Goal: Task Accomplishment & Management: Manage account settings

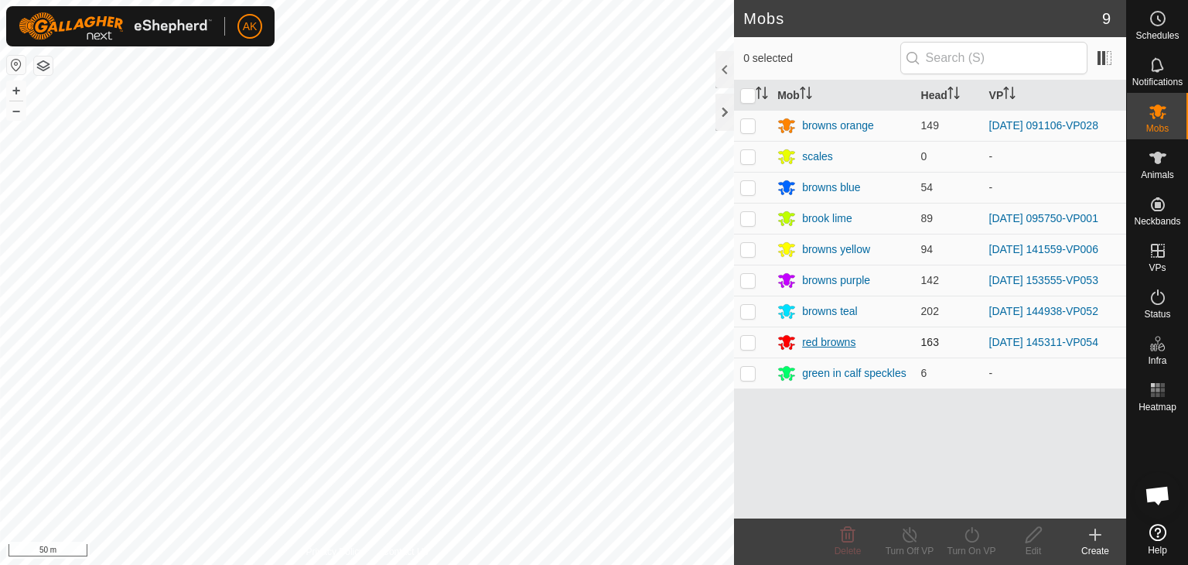
click at [778, 333] on div "Mobs 9 0 selected Mob Head VP browns orange 149 2025-09-18 091106-VP028 scales …" at bounding box center [563, 282] width 1126 height 565
click at [1160, 164] on icon at bounding box center [1157, 157] width 19 height 19
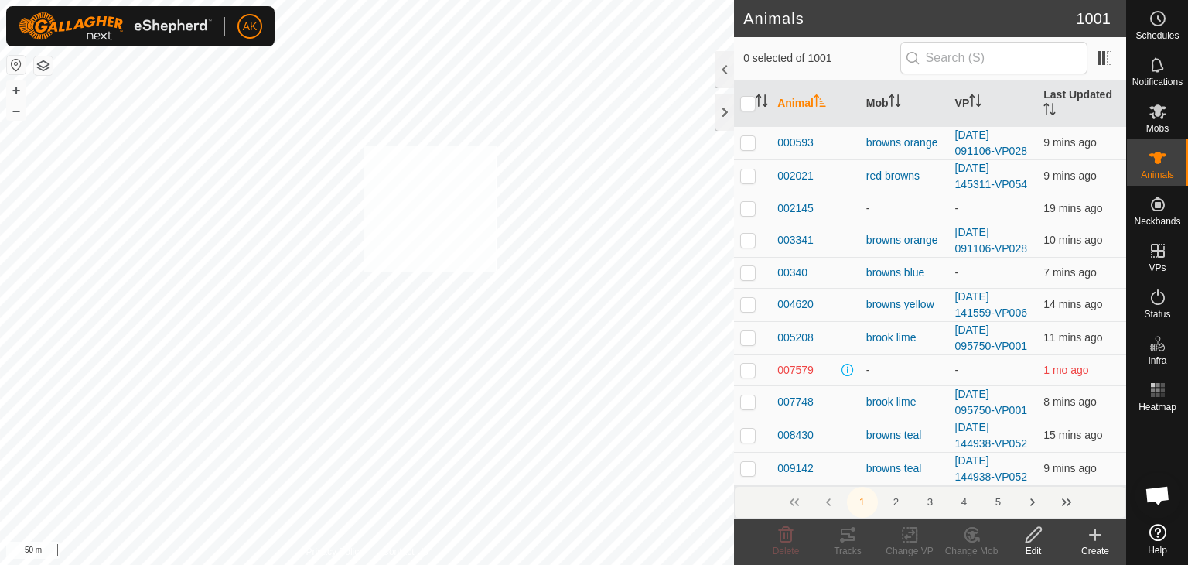
checkbox input "true"
click at [974, 531] on icon at bounding box center [972, 535] width 11 height 8
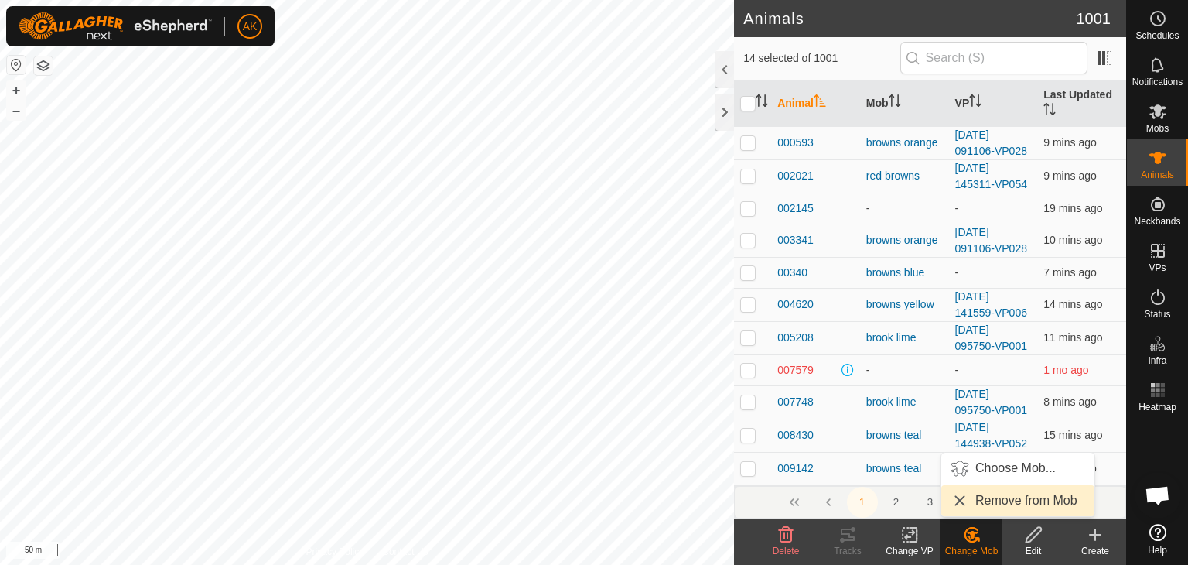
click at [981, 497] on link "Remove from Mob" at bounding box center [1017, 500] width 153 height 31
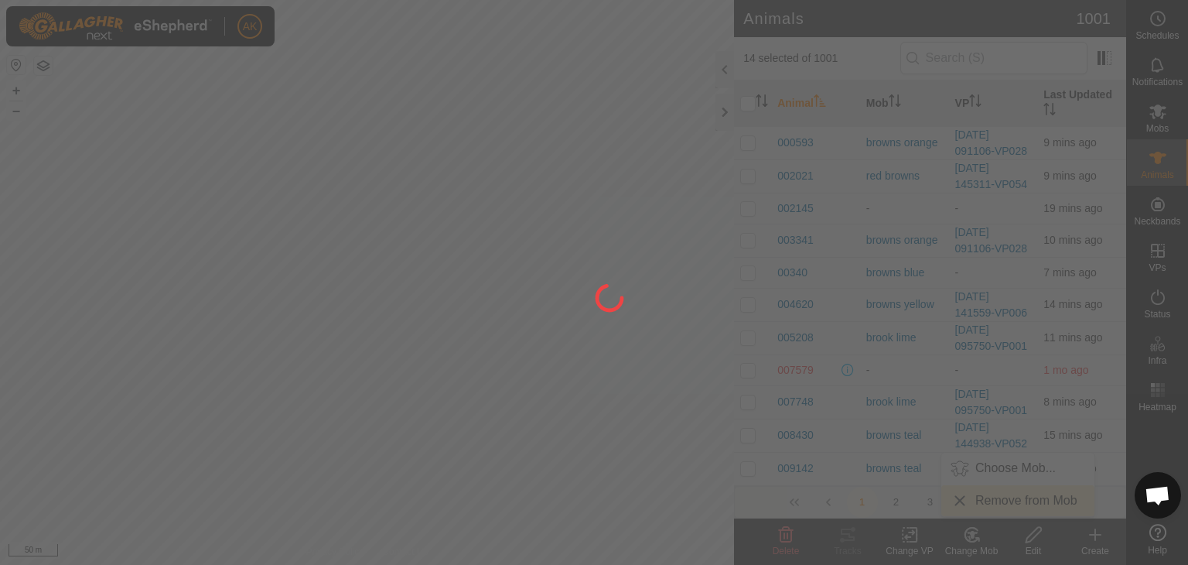
checkbox input "false"
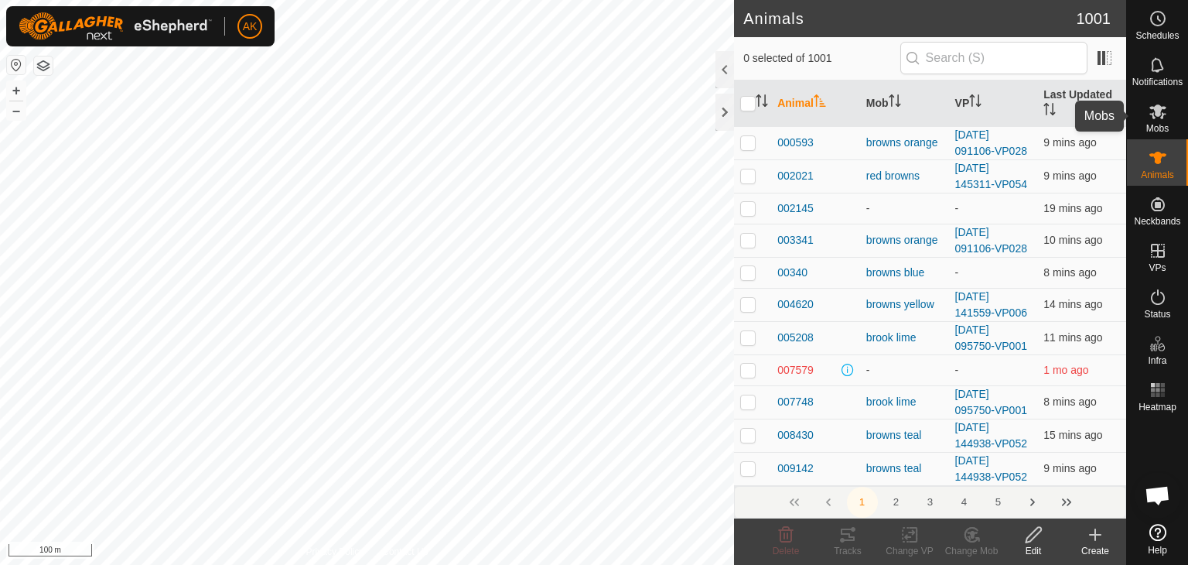
click at [1158, 114] on icon at bounding box center [1157, 111] width 17 height 15
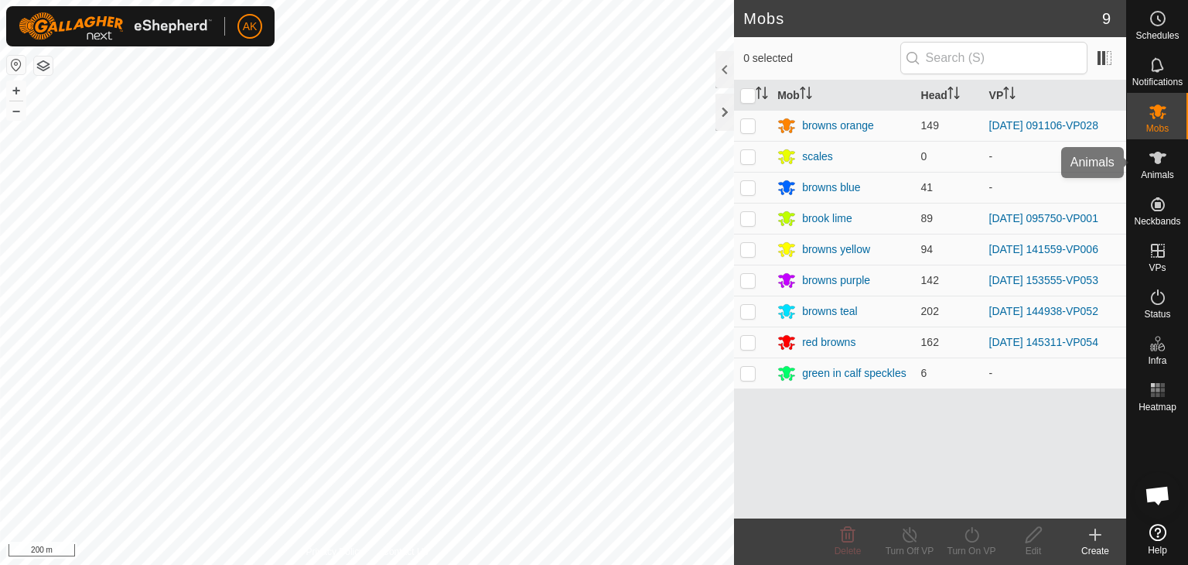
click at [1152, 157] on icon at bounding box center [1157, 157] width 19 height 19
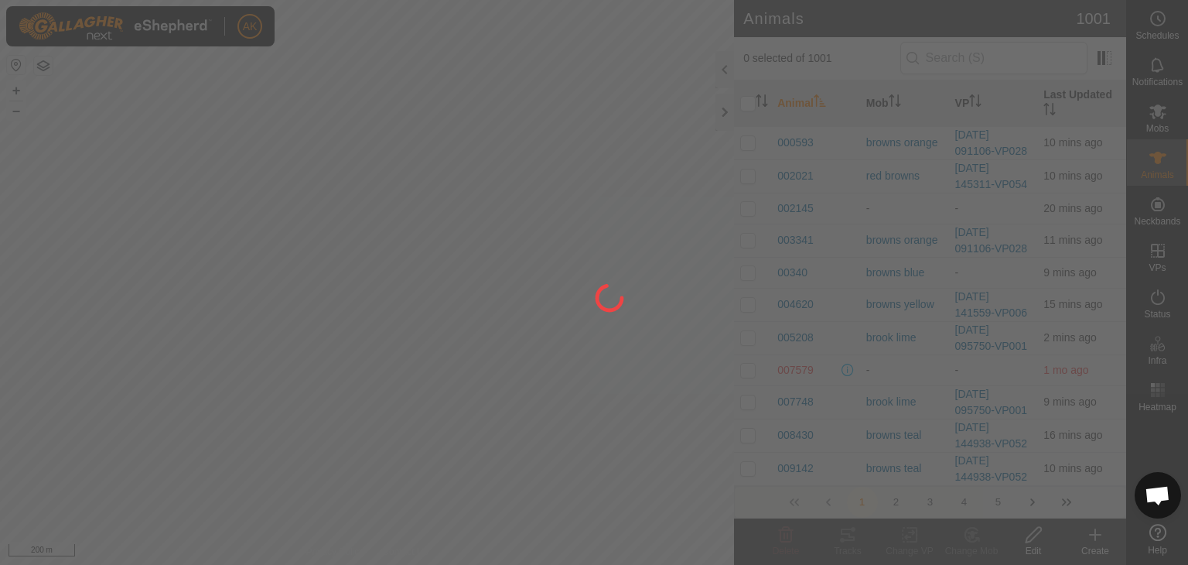
click at [625, 242] on div at bounding box center [594, 282] width 1188 height 565
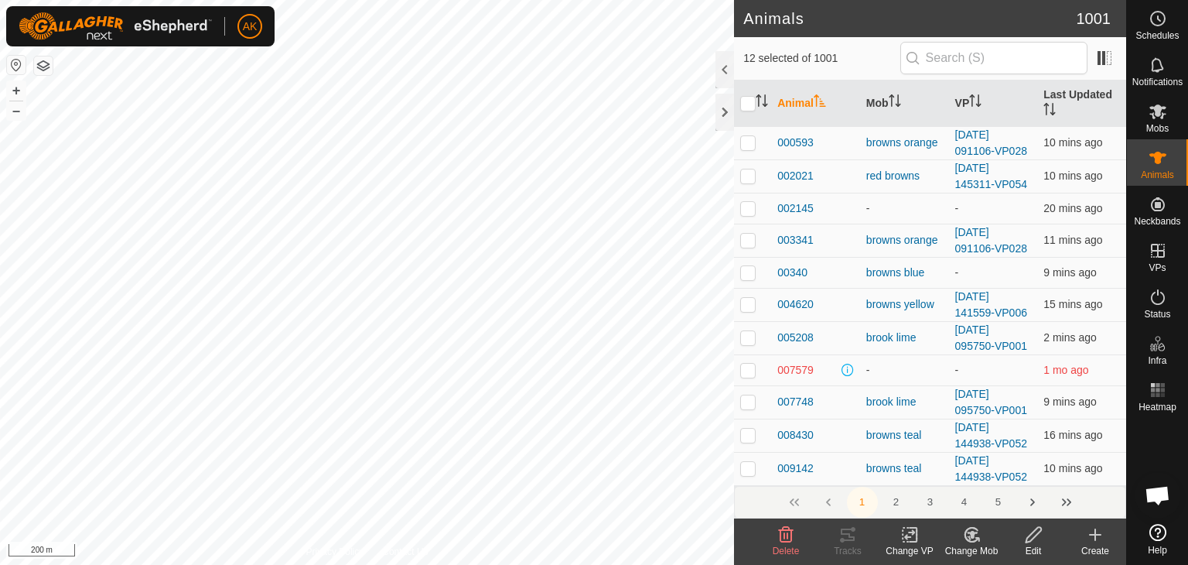
checkbox input "true"
click at [970, 526] on icon at bounding box center [971, 534] width 19 height 19
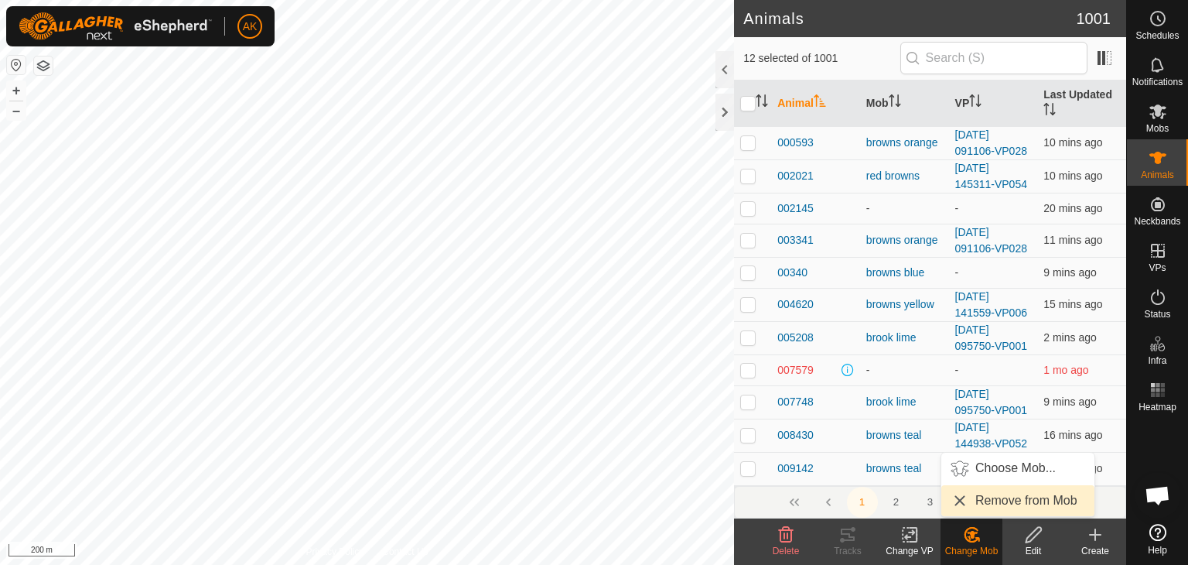
click at [971, 493] on link "Remove from Mob" at bounding box center [1017, 500] width 153 height 31
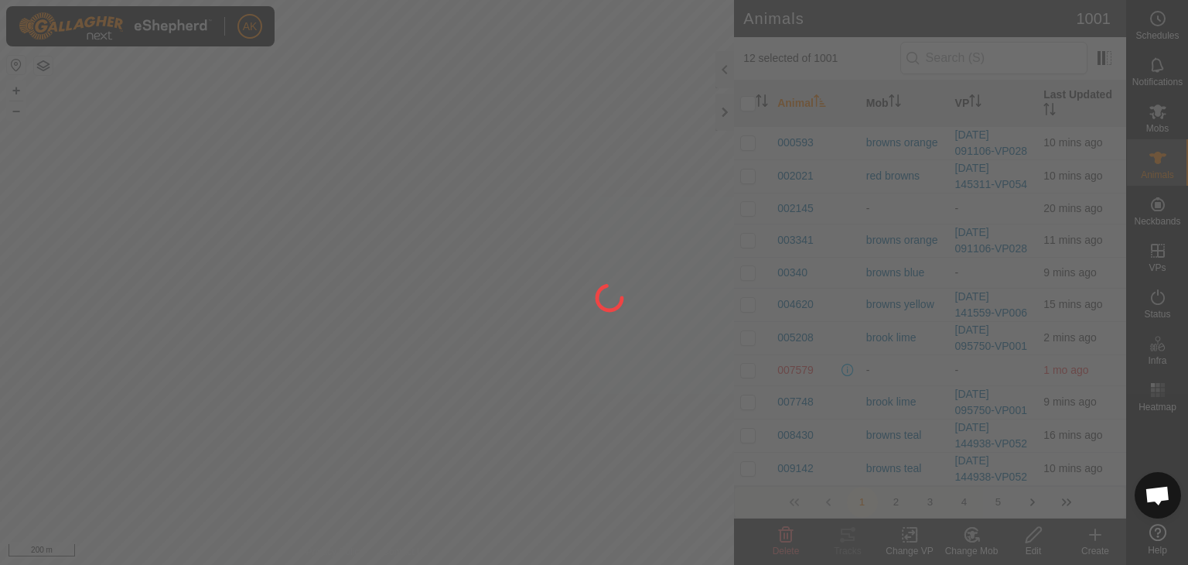
checkbox input "false"
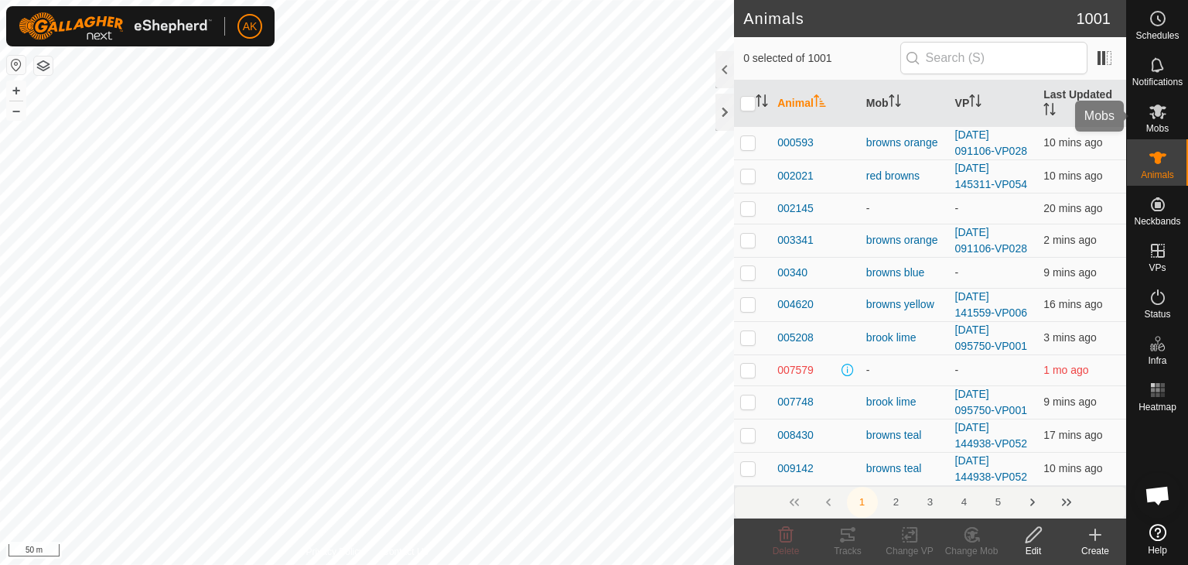
click at [1155, 118] on icon at bounding box center [1157, 111] width 19 height 19
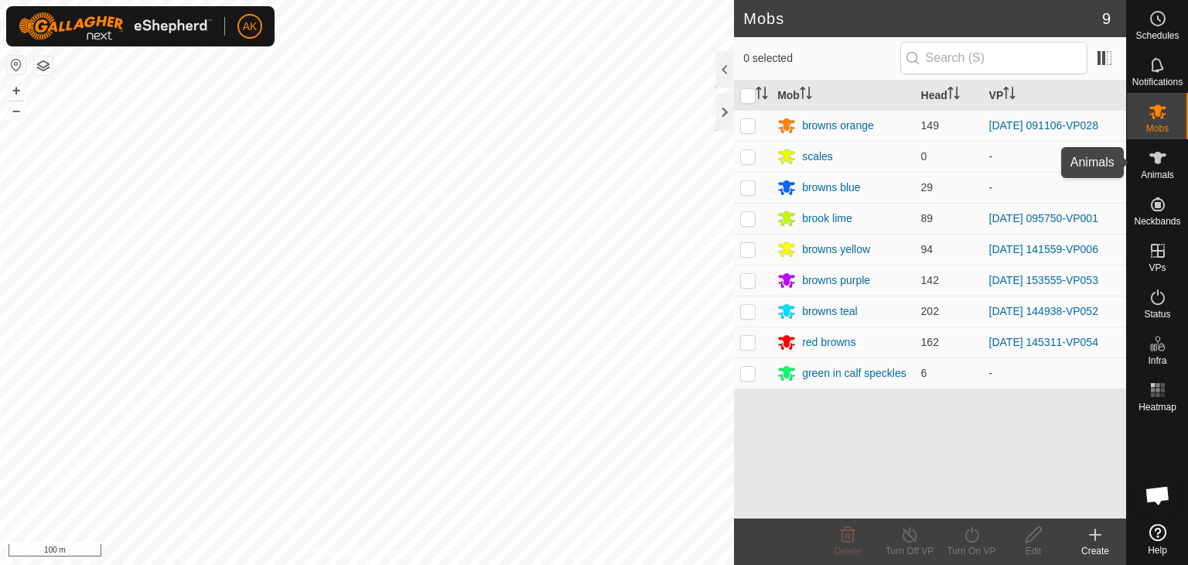
click at [1162, 166] on icon at bounding box center [1157, 157] width 19 height 19
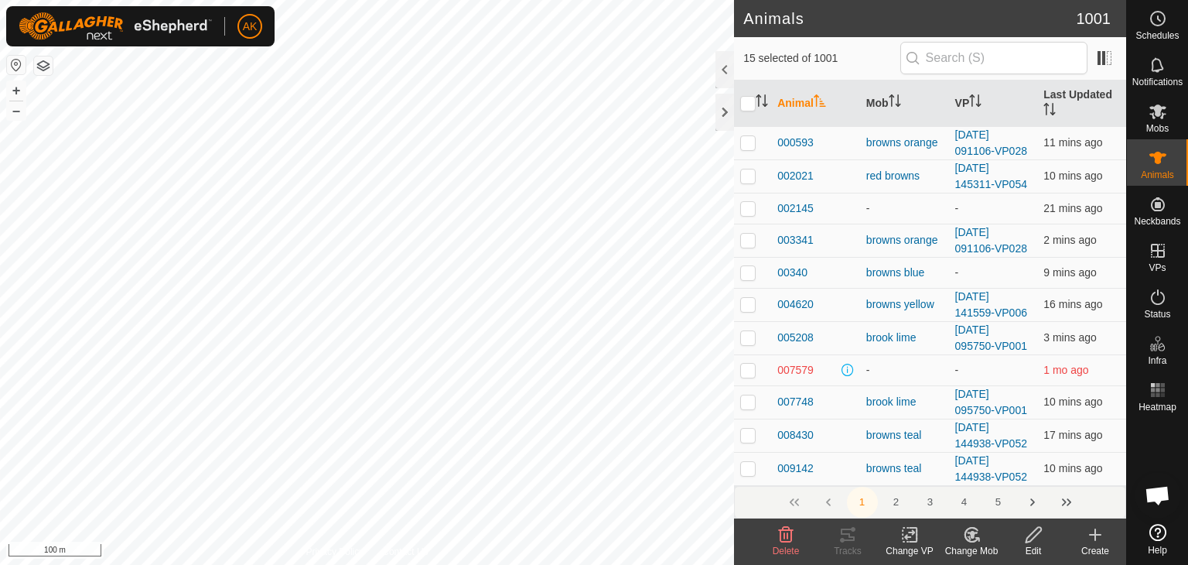
click at [968, 536] on icon at bounding box center [969, 537] width 4 height 5
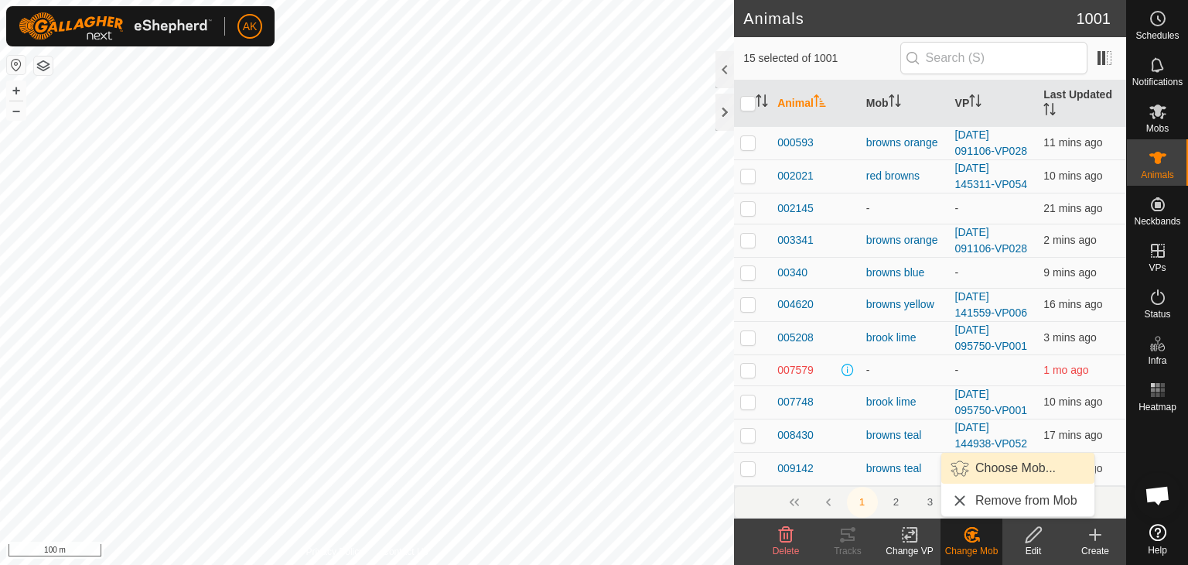
click at [990, 465] on link "Choose Mob..." at bounding box center [1017, 467] width 153 height 31
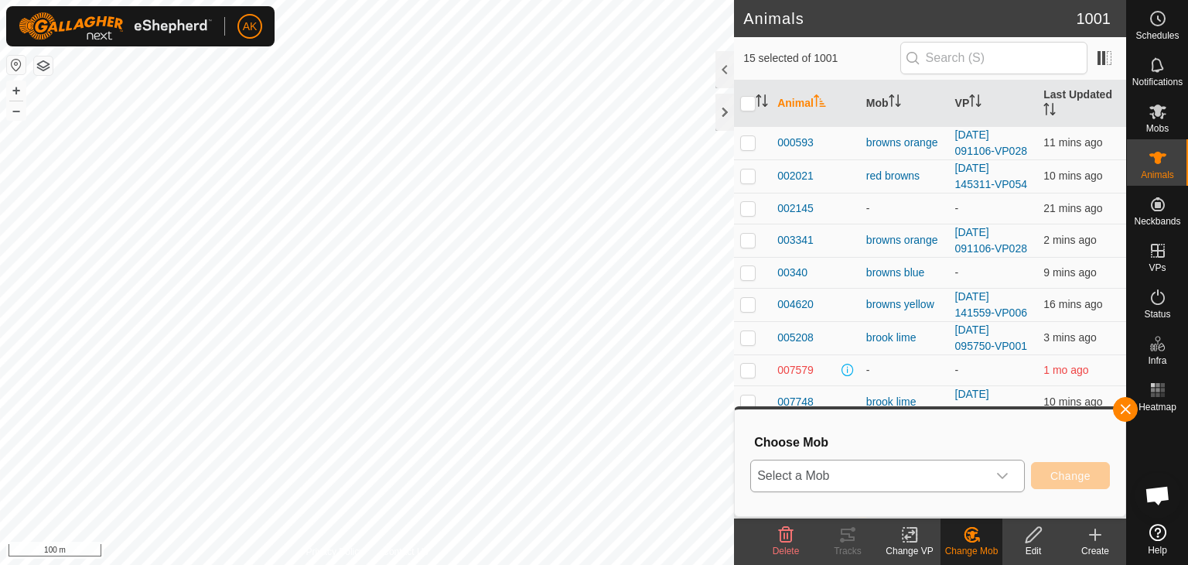
click at [923, 466] on span "Select a Mob" at bounding box center [869, 475] width 236 height 31
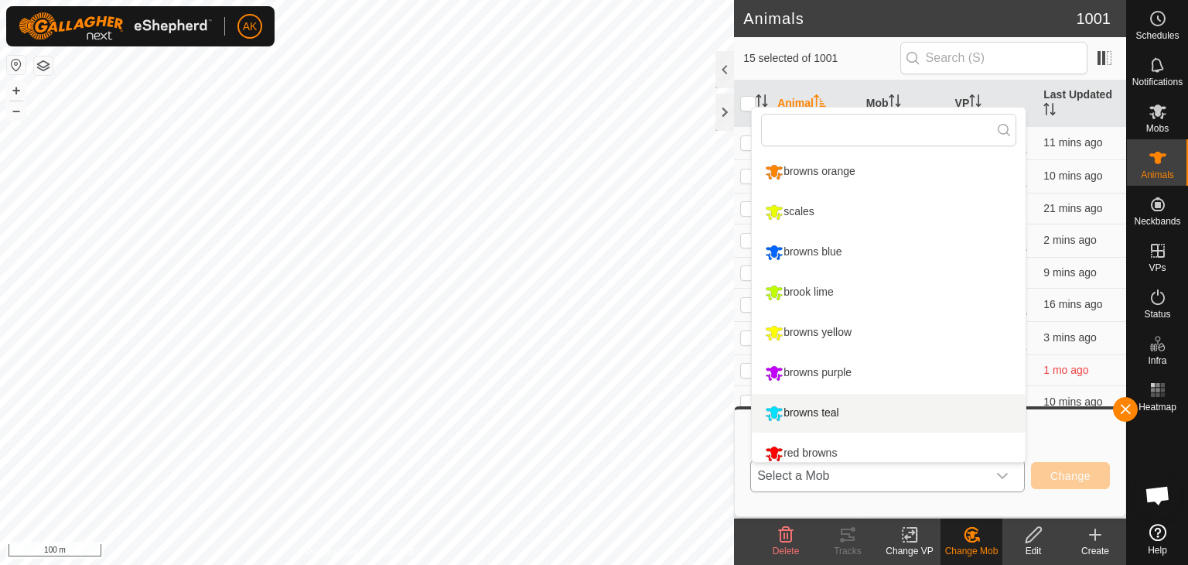
scroll to position [11, 0]
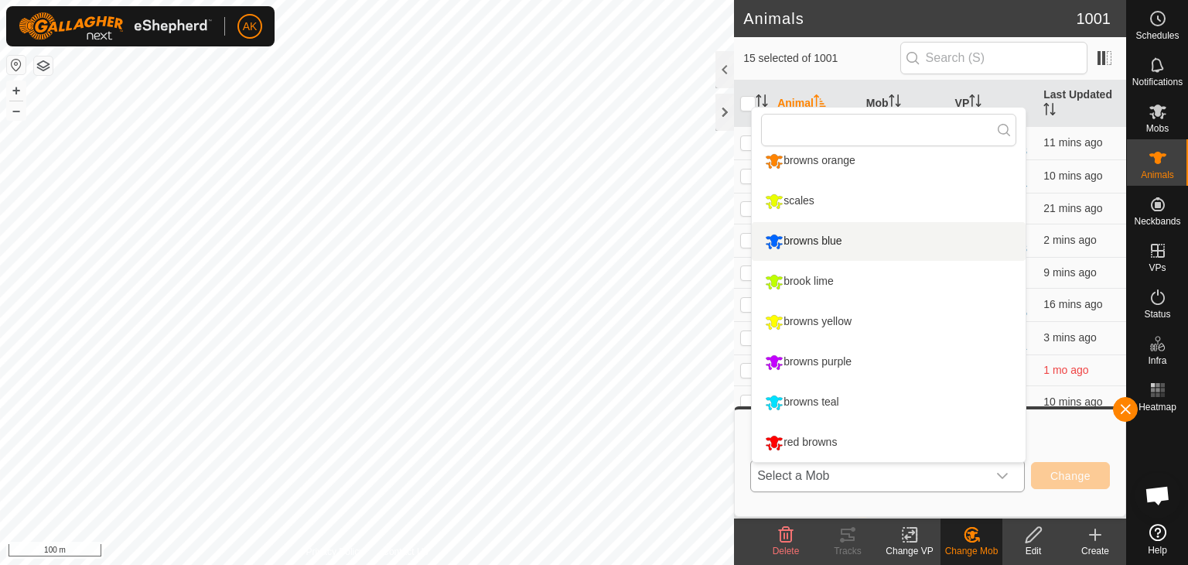
click at [816, 247] on li "browns blue" at bounding box center [889, 241] width 274 height 39
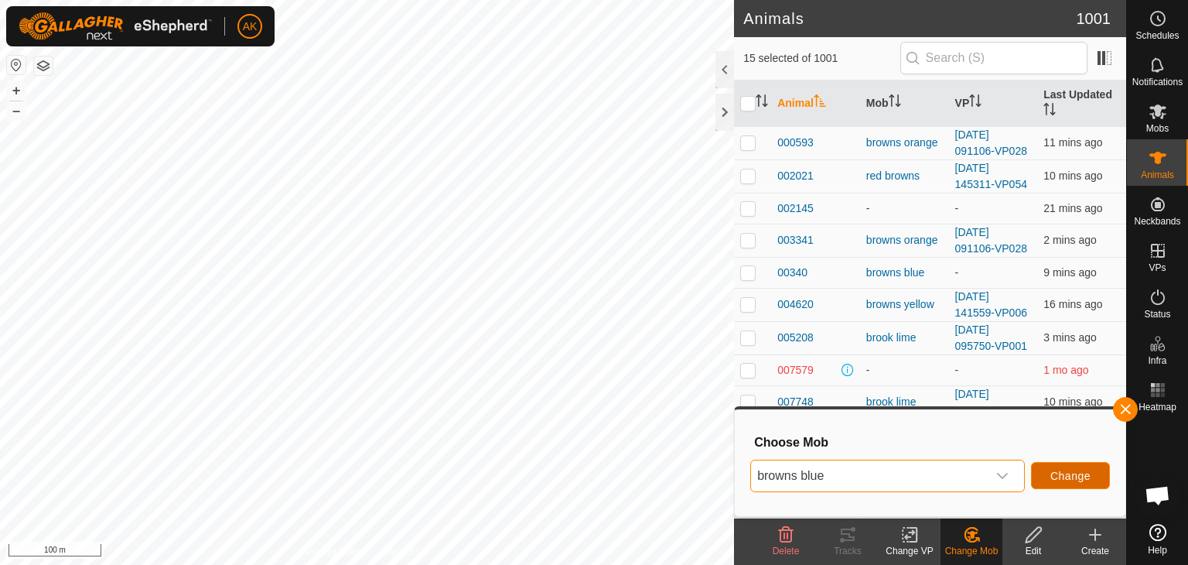
click at [1090, 470] on button "Change" at bounding box center [1070, 475] width 79 height 27
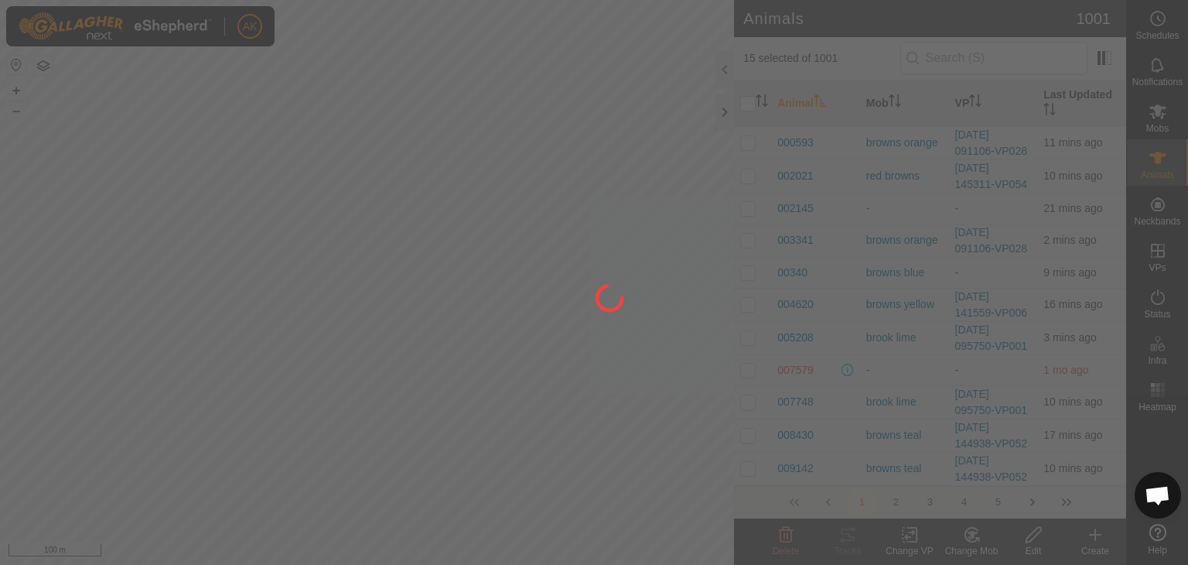
checkbox input "false"
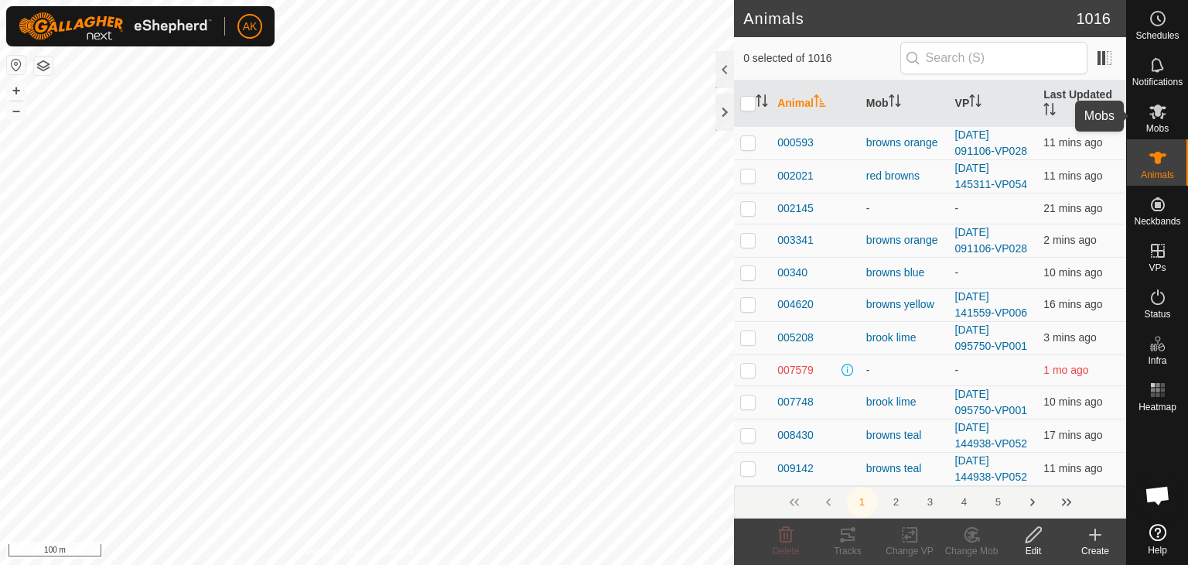
click at [1162, 113] on icon at bounding box center [1157, 111] width 17 height 15
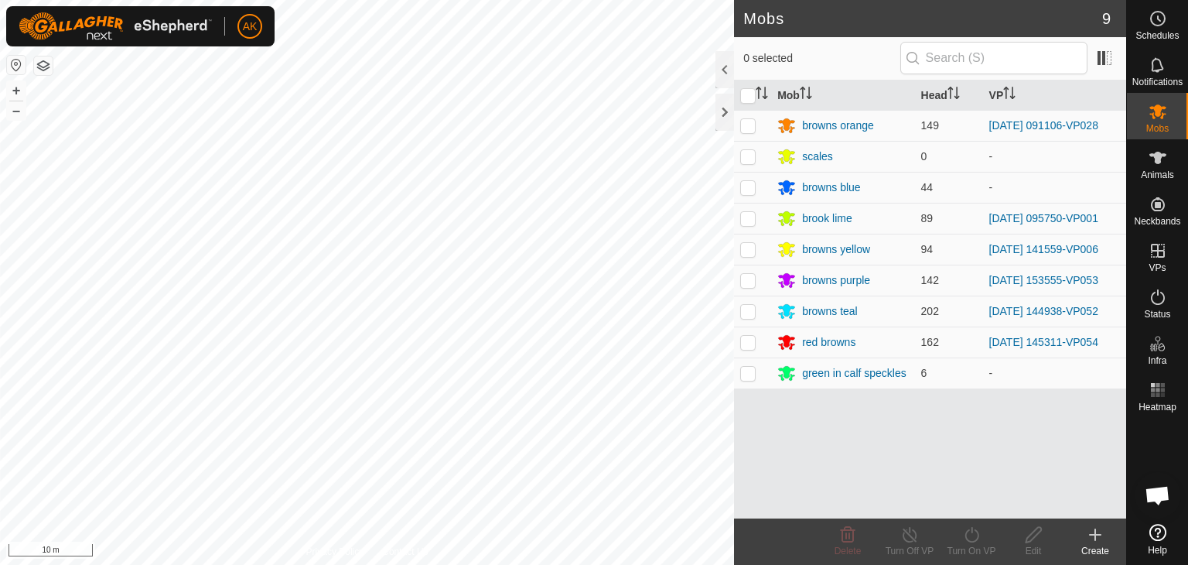
click at [67, 253] on div "Effluent Pond + – ⇧ i 10 m" at bounding box center [367, 282] width 734 height 565
click at [1158, 153] on icon at bounding box center [1157, 158] width 17 height 12
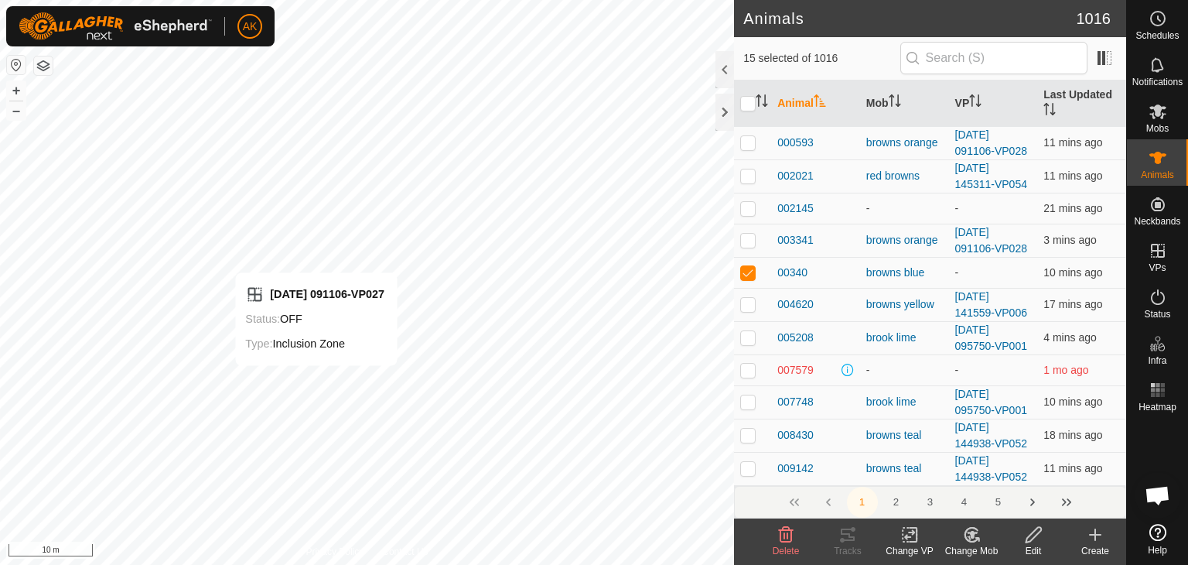
checkbox input "true"
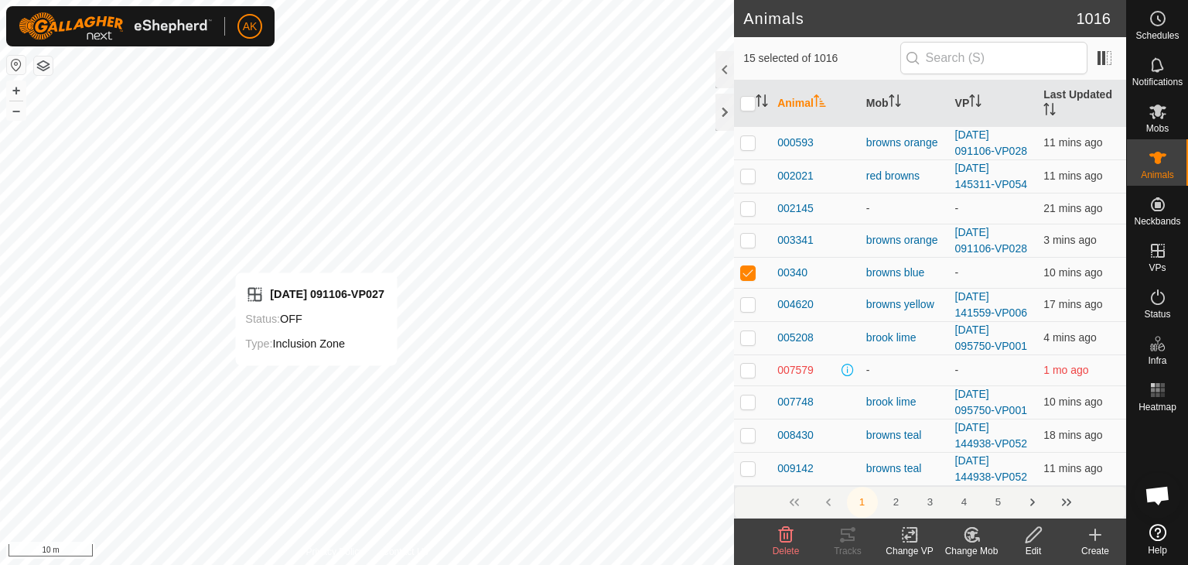
checkbox input "true"
click at [963, 537] on icon at bounding box center [971, 534] width 19 height 19
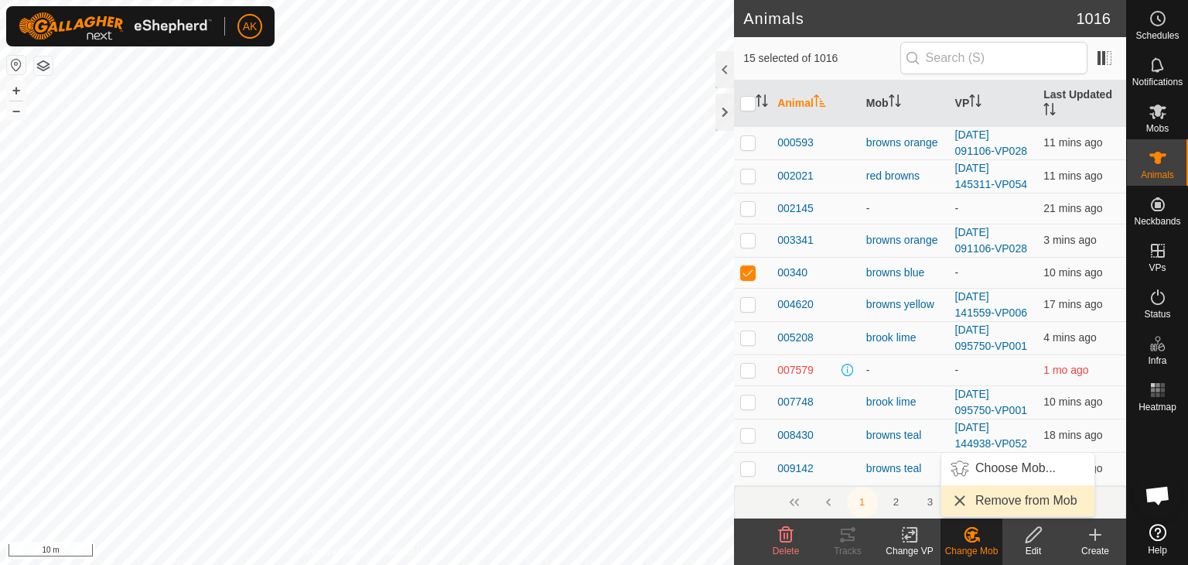
click at [987, 500] on link "Remove from Mob" at bounding box center [1017, 500] width 153 height 31
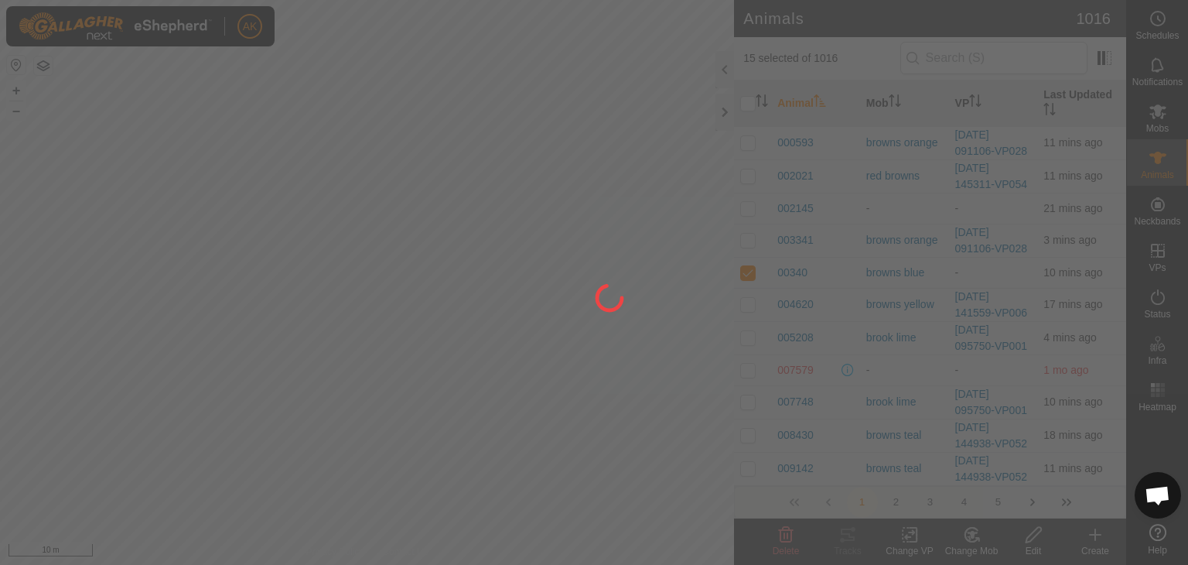
checkbox input "false"
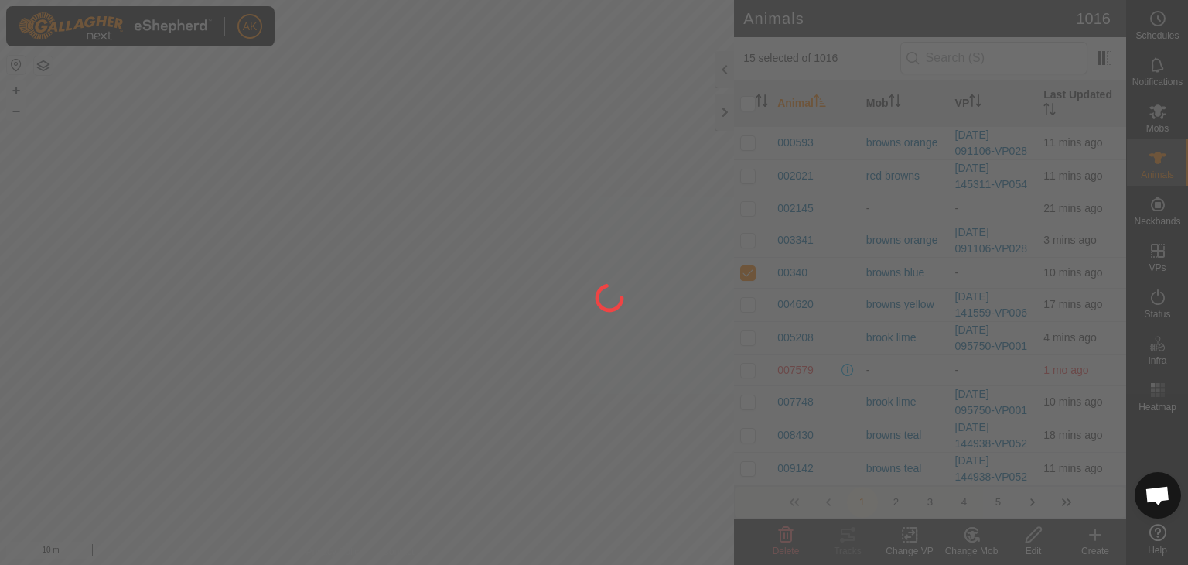
checkbox input "false"
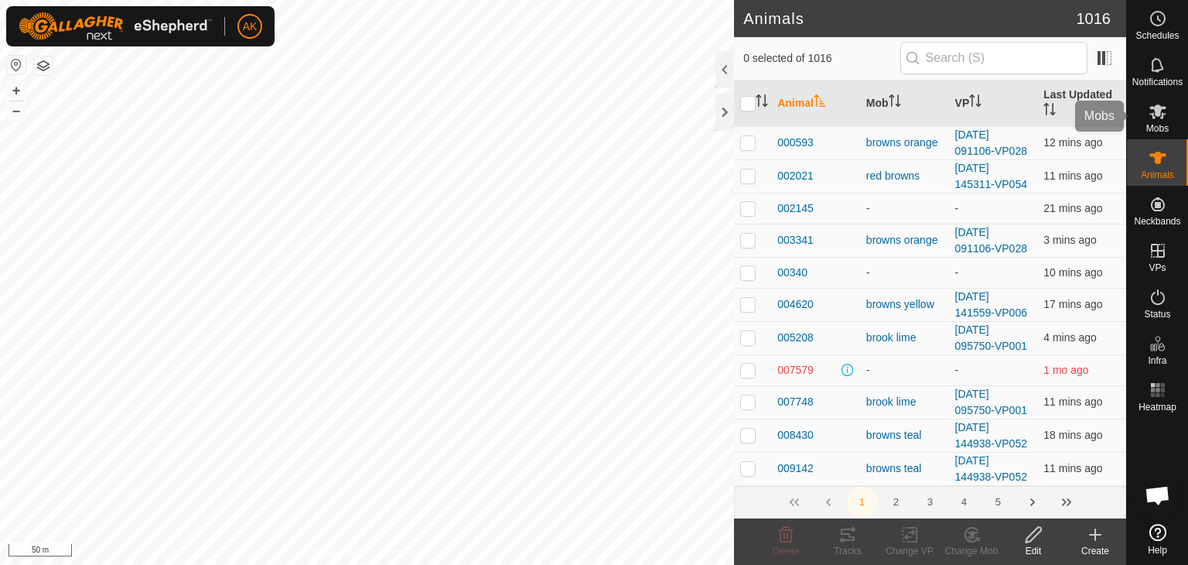
click at [1162, 107] on icon at bounding box center [1157, 111] width 17 height 15
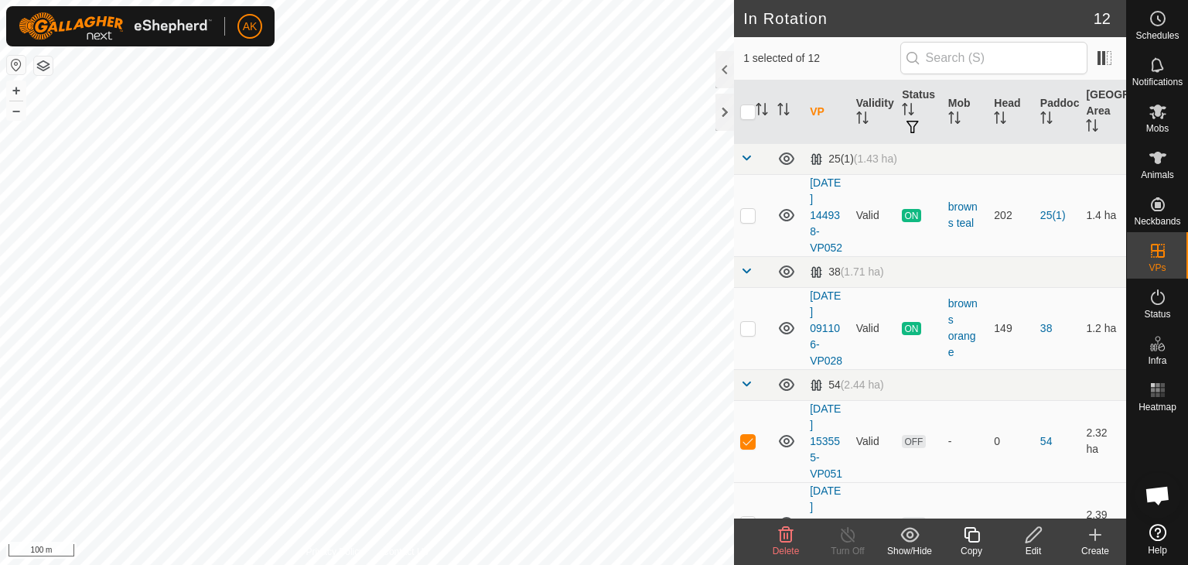
click at [785, 545] on span "Delete" at bounding box center [786, 550] width 27 height 11
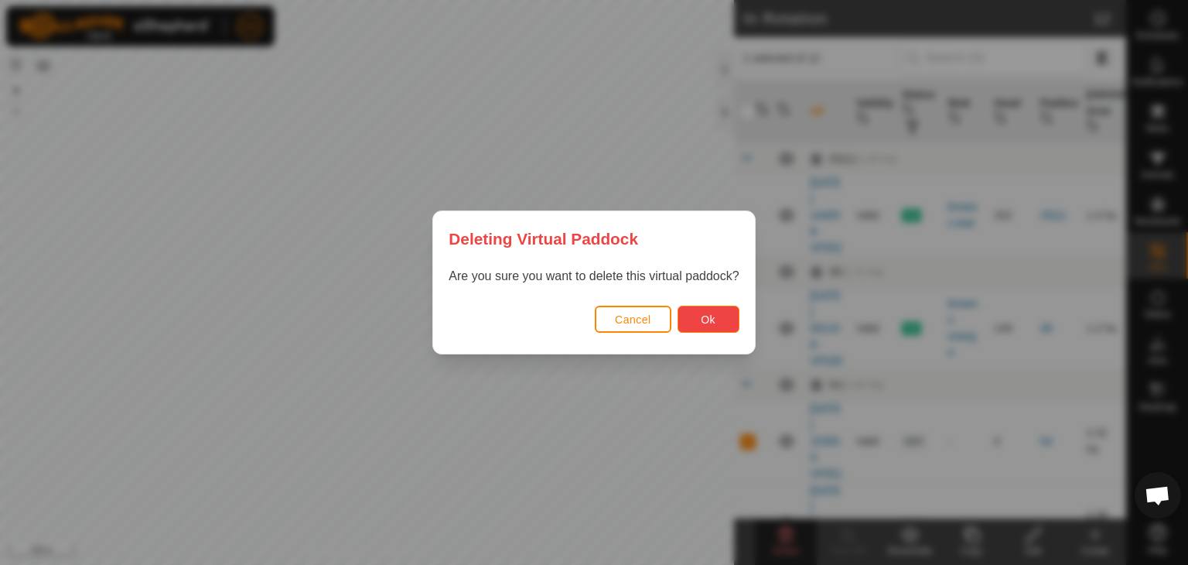
click at [711, 320] on span "Ok" at bounding box center [708, 319] width 15 height 12
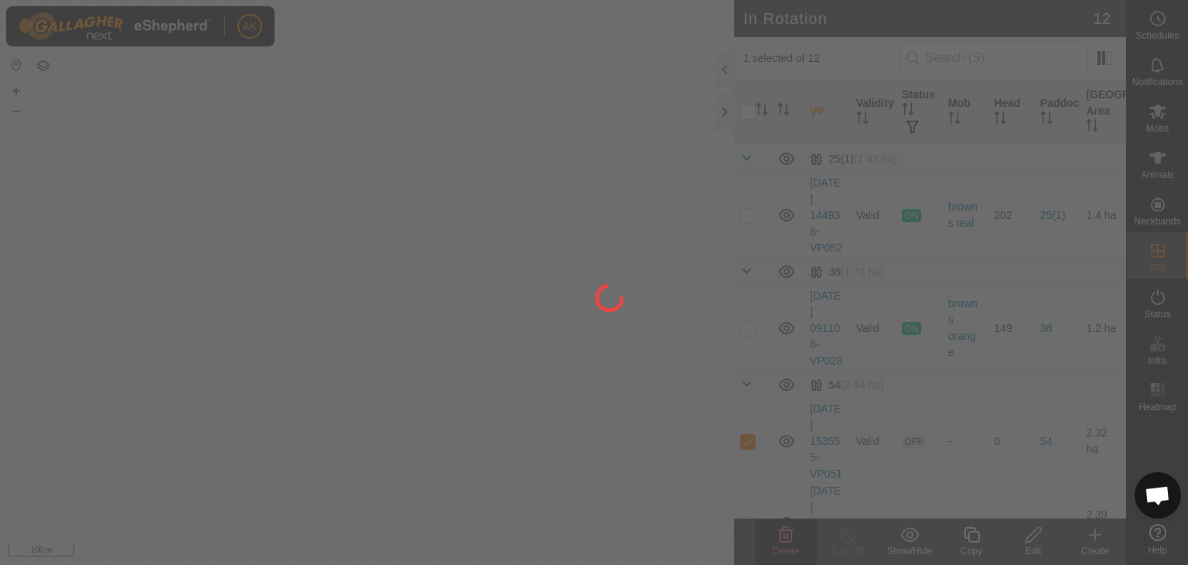
checkbox input "false"
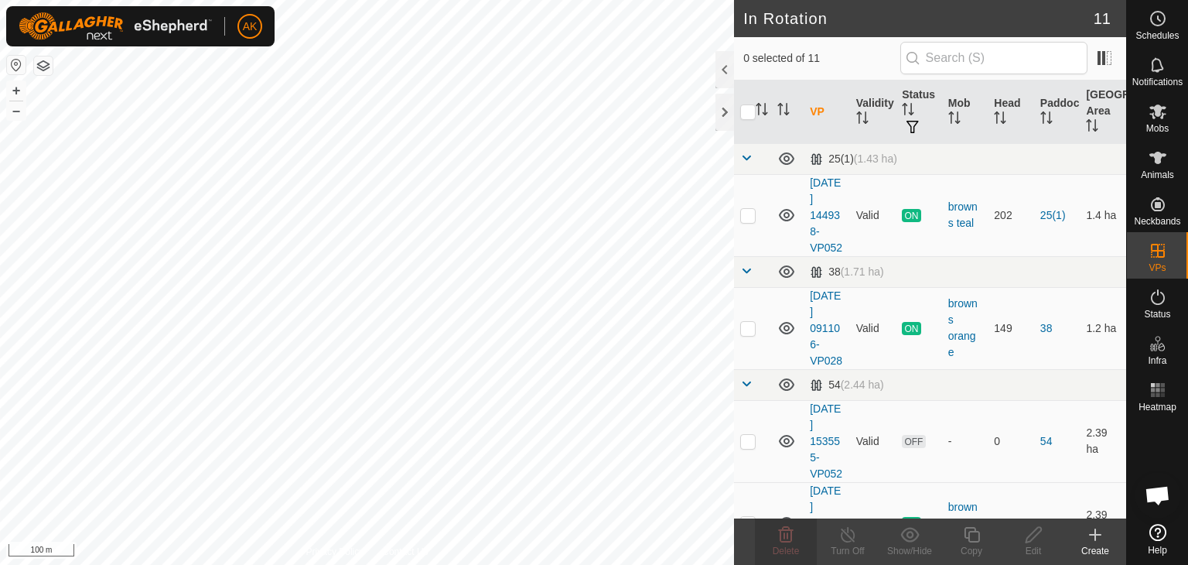
checkbox input "true"
click at [780, 532] on icon at bounding box center [786, 534] width 15 height 15
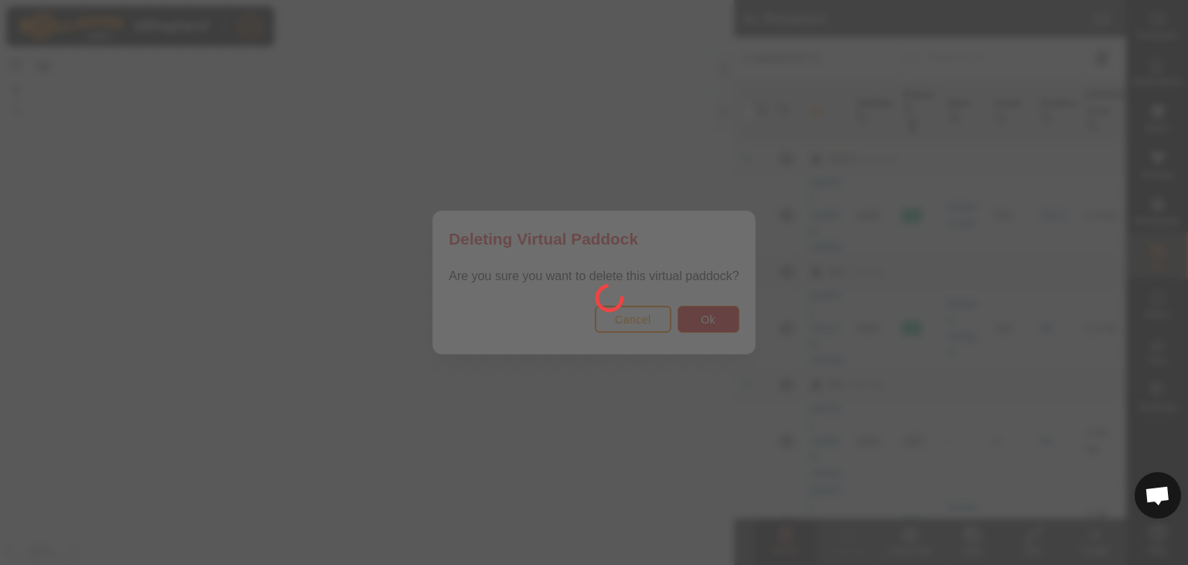
click at [705, 317] on div at bounding box center [594, 282] width 1188 height 565
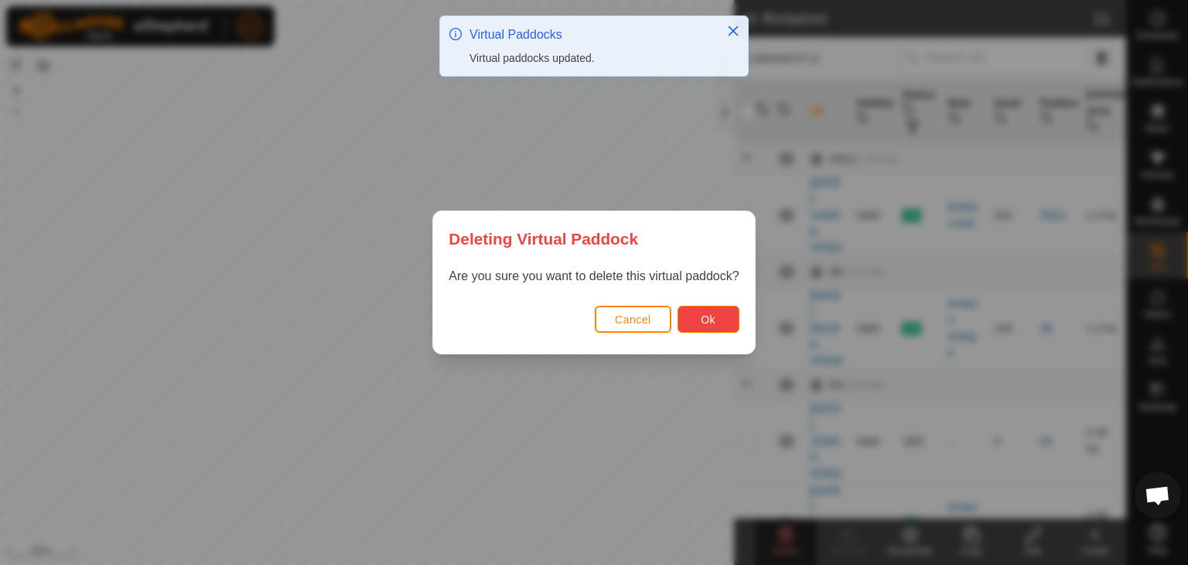
click at [698, 325] on button "Ok" at bounding box center [708, 318] width 62 height 27
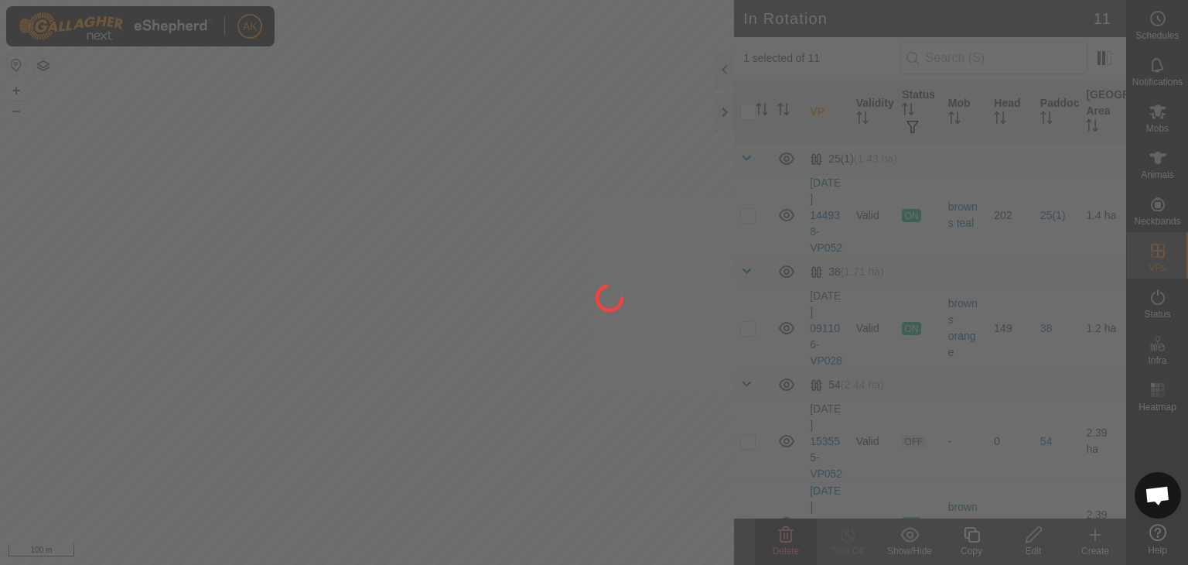
checkbox input "false"
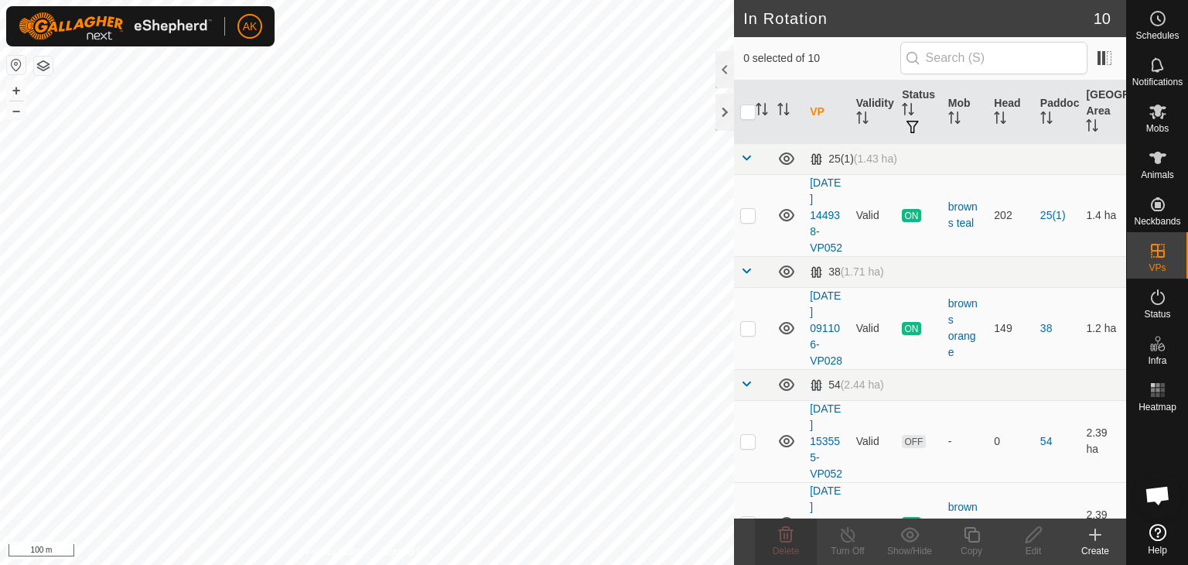
checkbox input "true"
click at [790, 530] on icon at bounding box center [786, 534] width 15 height 15
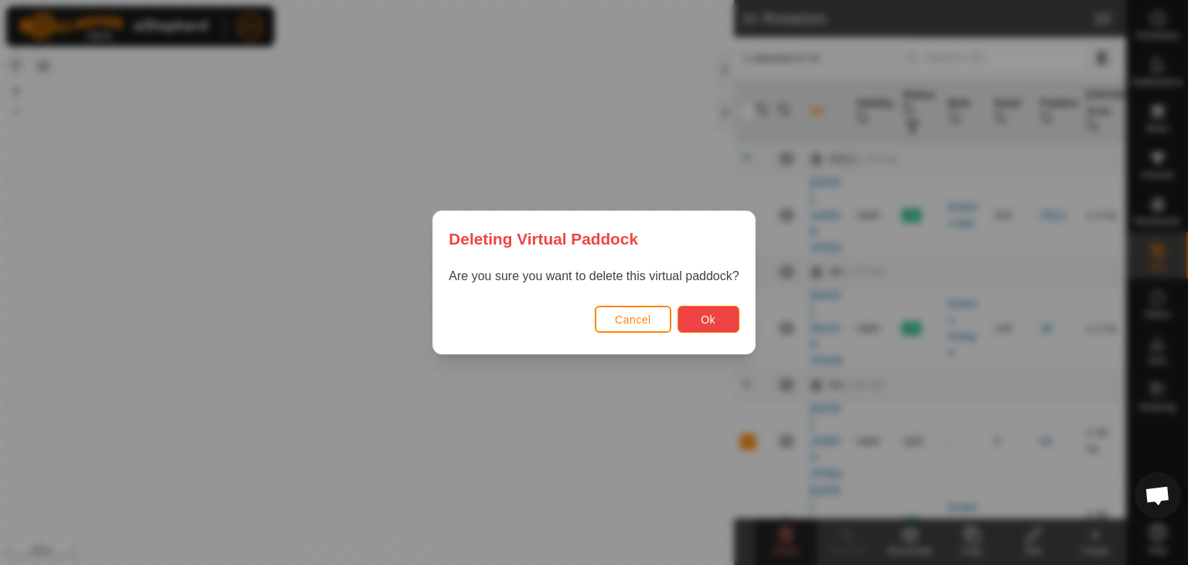
click at [721, 318] on button "Ok" at bounding box center [708, 318] width 62 height 27
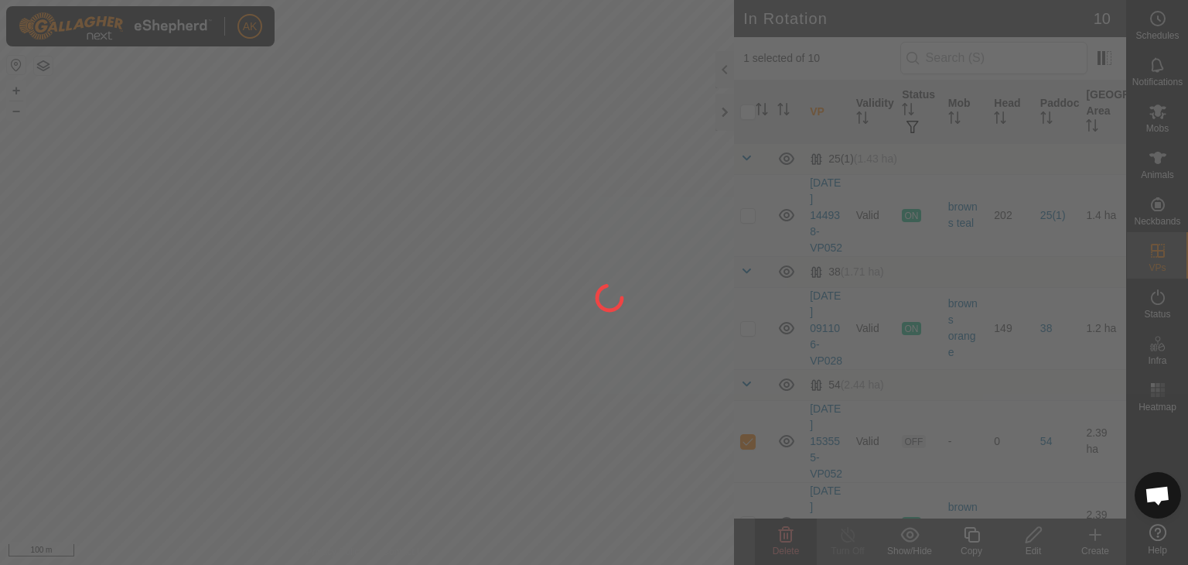
checkbox input "false"
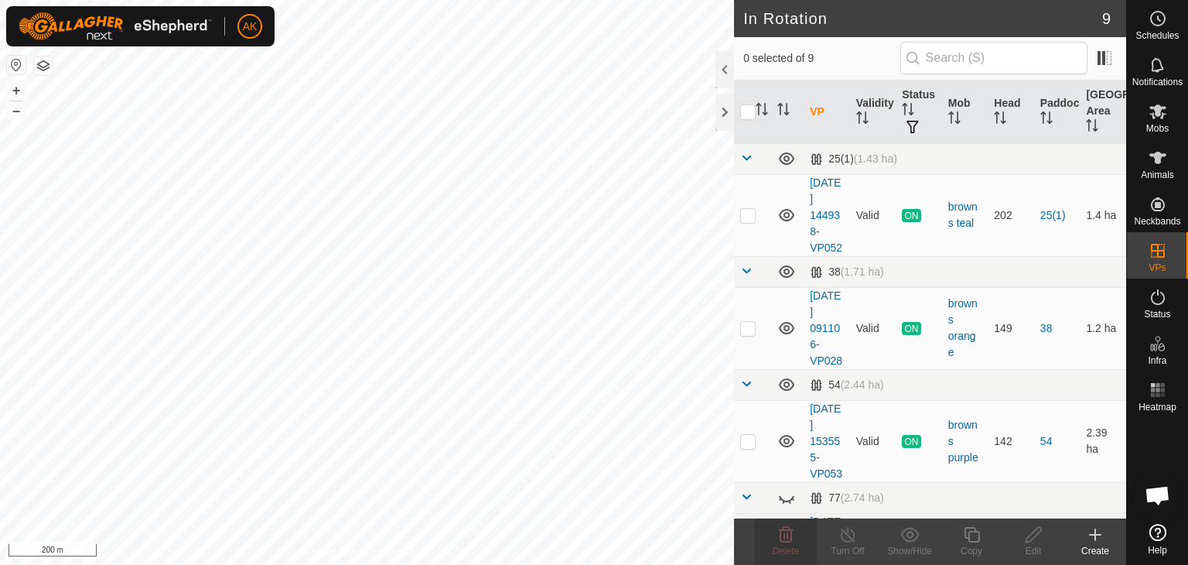
checkbox input "true"
click at [795, 539] on delete-svg-icon at bounding box center [786, 534] width 62 height 19
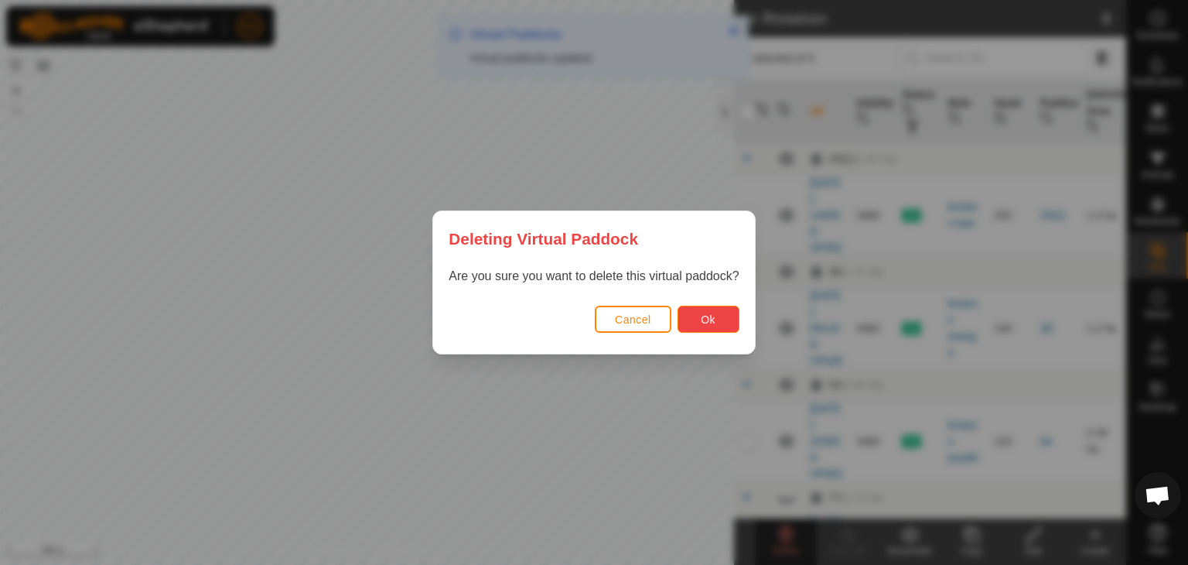
click at [707, 326] on button "Ok" at bounding box center [708, 318] width 62 height 27
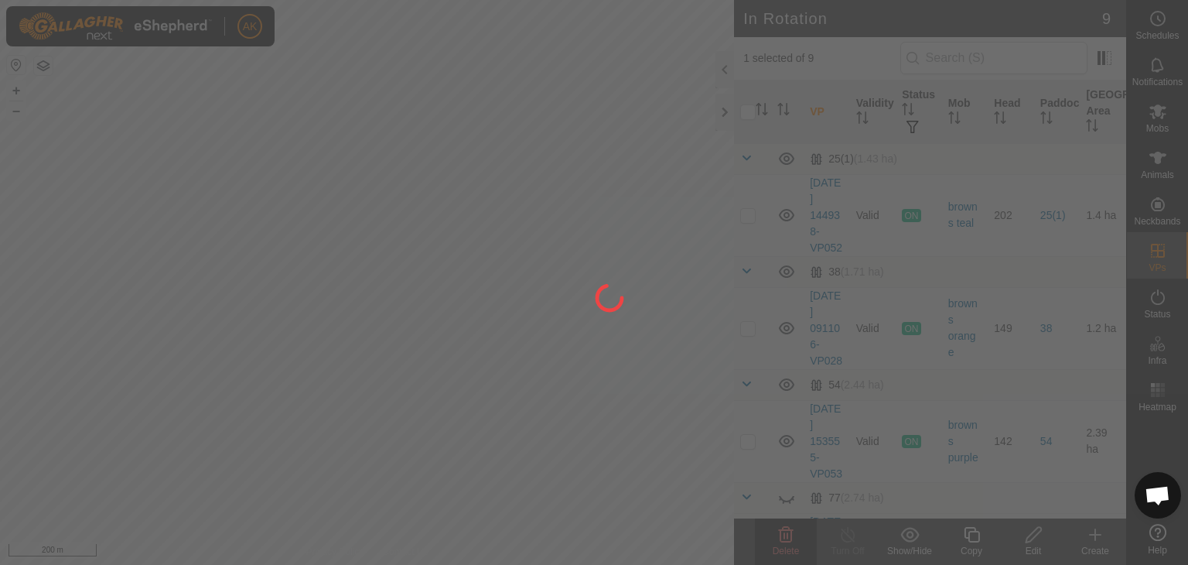
checkbox input "false"
